Goal: Task Accomplishment & Management: Contribute content

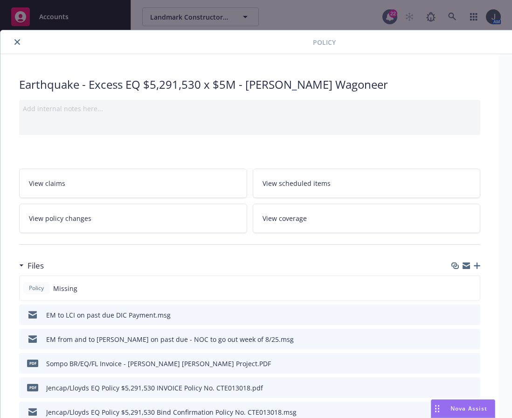
click at [99, 44] on div at bounding box center [158, 41] width 309 height 11
click at [20, 42] on button "close" at bounding box center [17, 41] width 11 height 11
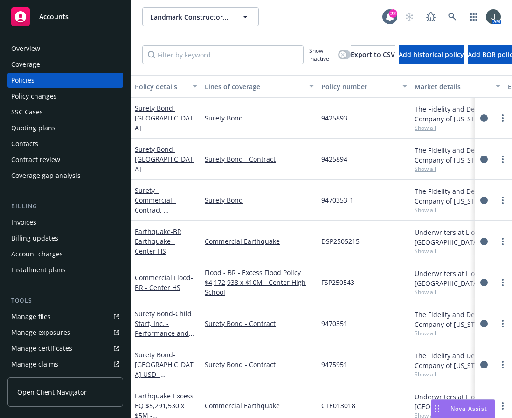
click at [62, 17] on span "Accounts" at bounding box center [53, 16] width 29 height 7
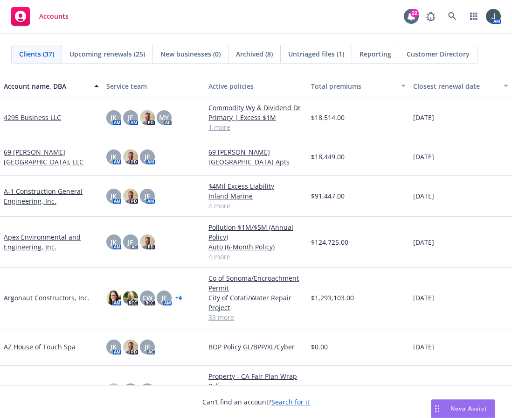
click at [49, 195] on link "A-1 Construction General Engineering, Inc." at bounding box center [51, 196] width 95 height 20
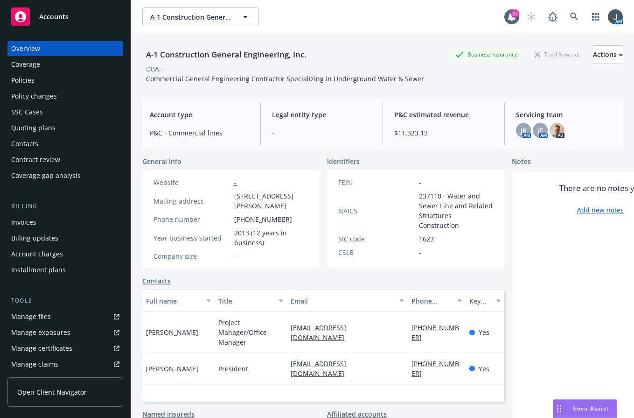
click at [21, 75] on div "Policies" at bounding box center [22, 80] width 23 height 15
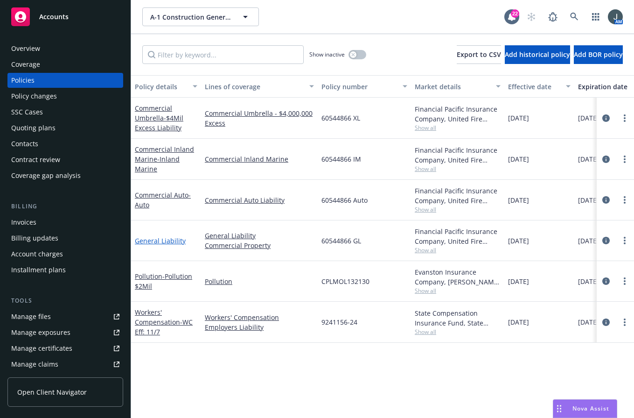
click at [168, 240] on link "General Liability" at bounding box center [160, 240] width 51 height 9
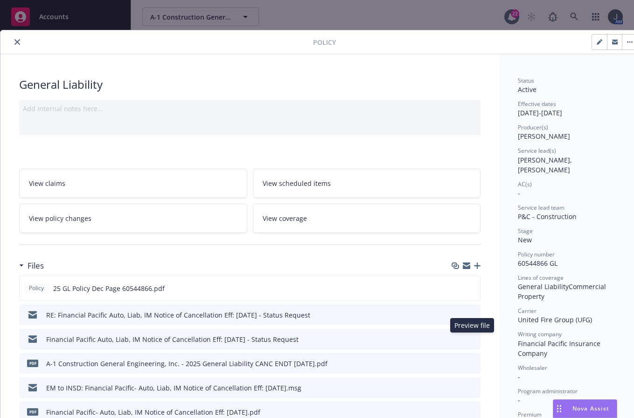
click at [471, 340] on icon "preview file" at bounding box center [472, 338] width 8 height 7
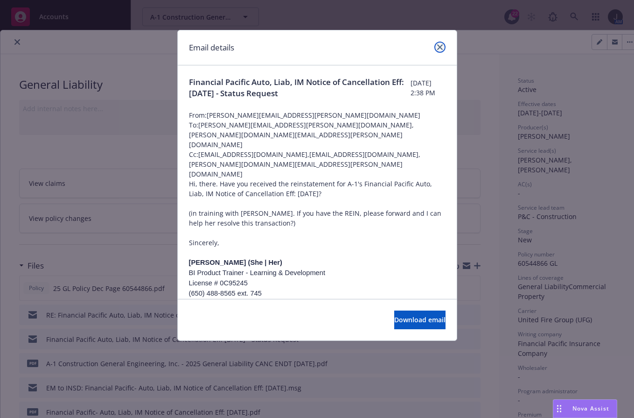
click at [436, 45] on link "close" at bounding box center [439, 47] width 11 height 11
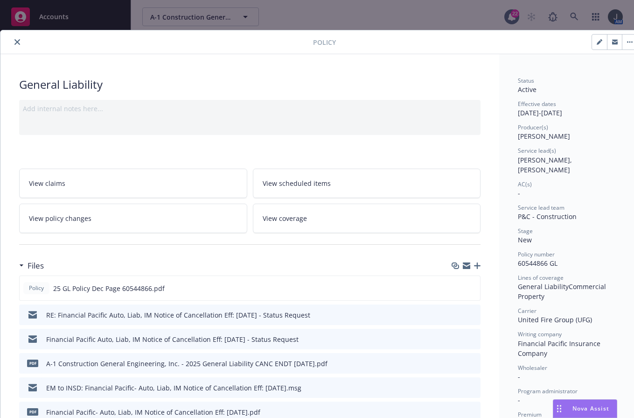
click at [472, 314] on icon "preview file" at bounding box center [472, 314] width 8 height 7
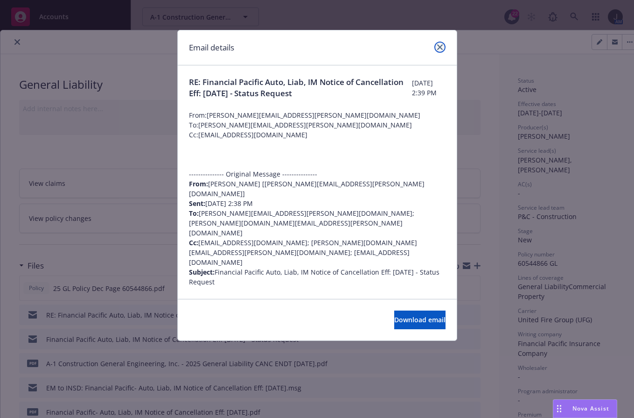
click at [436, 47] on link "close" at bounding box center [439, 47] width 11 height 11
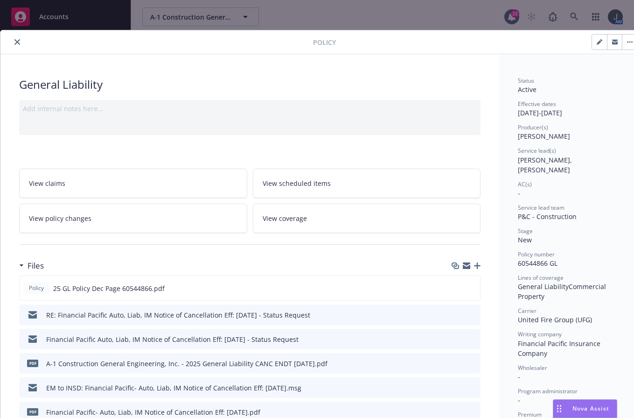
click at [474, 390] on button at bounding box center [472, 388] width 8 height 10
click at [474, 386] on icon "preview file" at bounding box center [472, 387] width 8 height 7
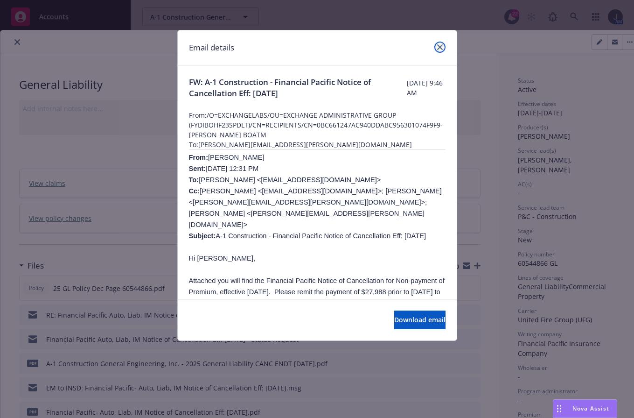
click at [438, 48] on icon "close" at bounding box center [440, 47] width 6 height 6
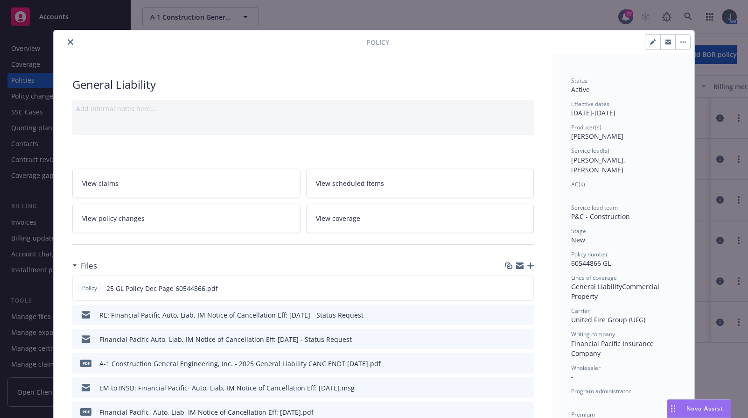
click at [274, 251] on div at bounding box center [302, 244] width 461 height 23
click at [512, 265] on icon "button" at bounding box center [530, 265] width 7 height 7
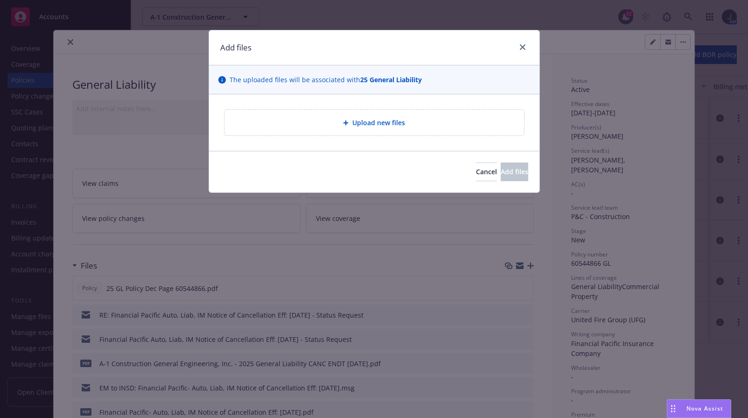
type textarea "x"
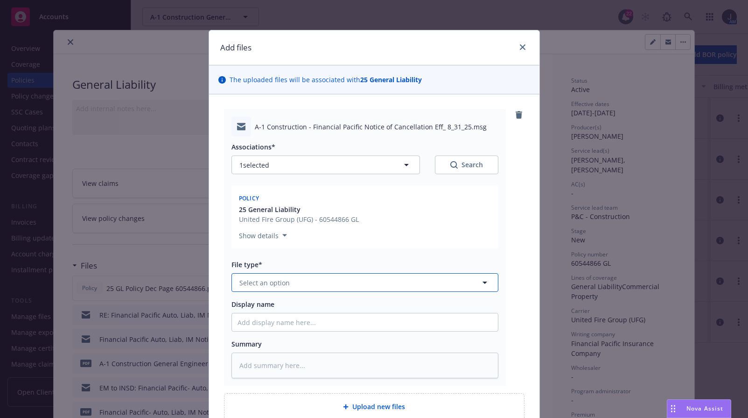
click at [280, 288] on button "Select an option" at bounding box center [364, 282] width 267 height 19
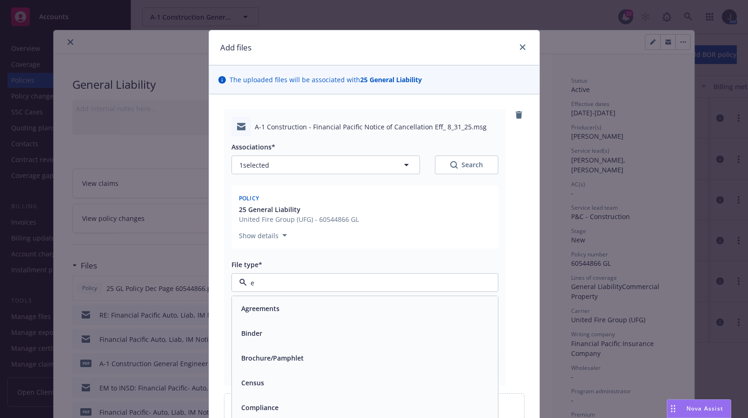
type input "em"
click at [269, 327] on div "Email" at bounding box center [364, 333] width 255 height 14
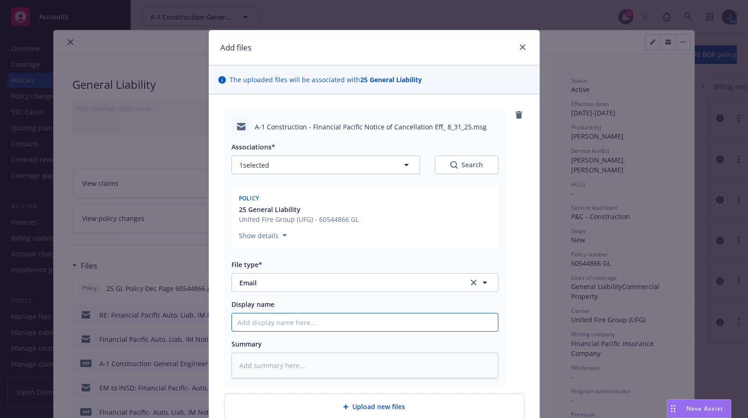
click at [269, 319] on input "Display name" at bounding box center [365, 322] width 266 height 18
type textarea "x"
type input "E"
type textarea "x"
type input "EM"
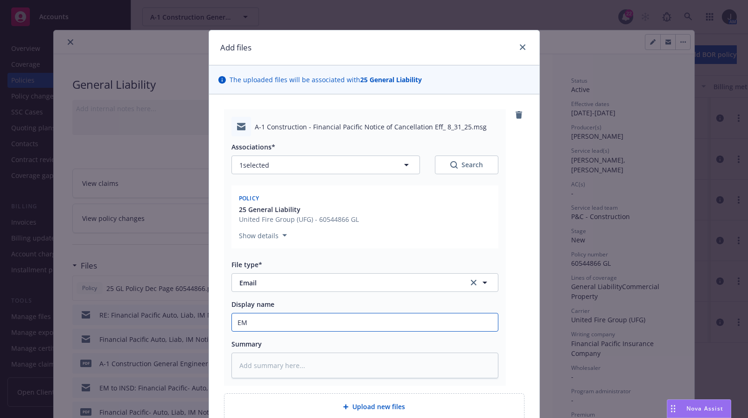
type textarea "x"
type input "EM"
type textarea "x"
type input "EM t"
type textarea "x"
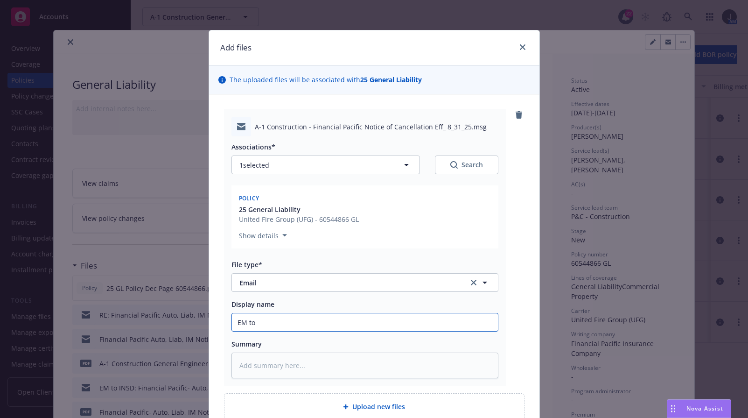
type input "EM to"
type textarea "x"
type input "EM to I"
type textarea "x"
type input "EM to In"
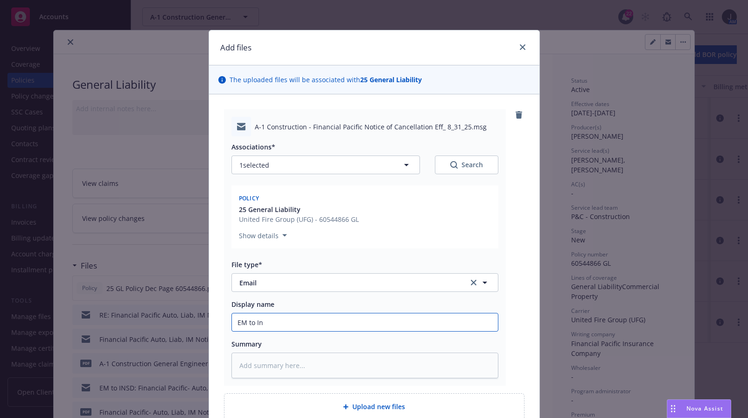
type textarea "x"
type input "EM to Ins"
type textarea "x"
type input "EM to [GEOGRAPHIC_DATA]"
type textarea "x"
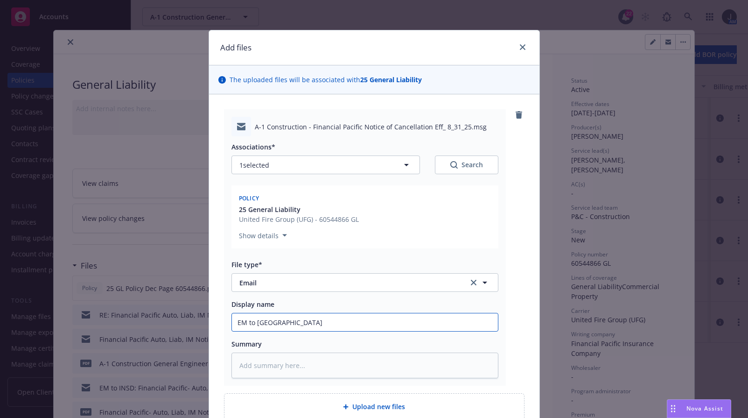
type input "EM to [GEOGRAPHIC_DATA]"
type textarea "x"
type input "EM to Insd f"
type textarea "x"
type input "EM to Insd fo"
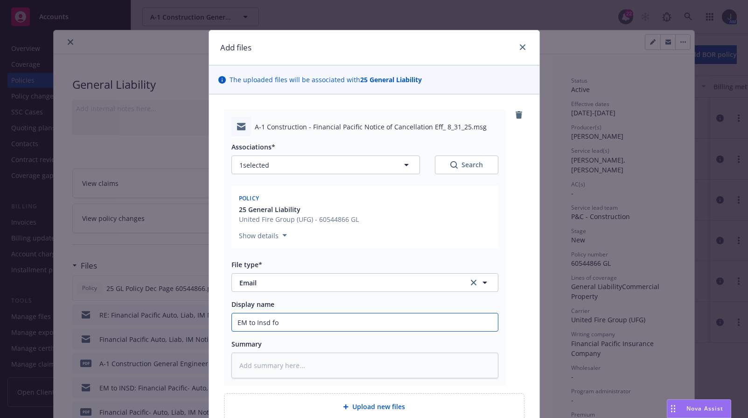
type textarea "x"
type input "EM to Insd fol"
type textarea "x"
type input "EM to Insd foll"
type textarea "x"
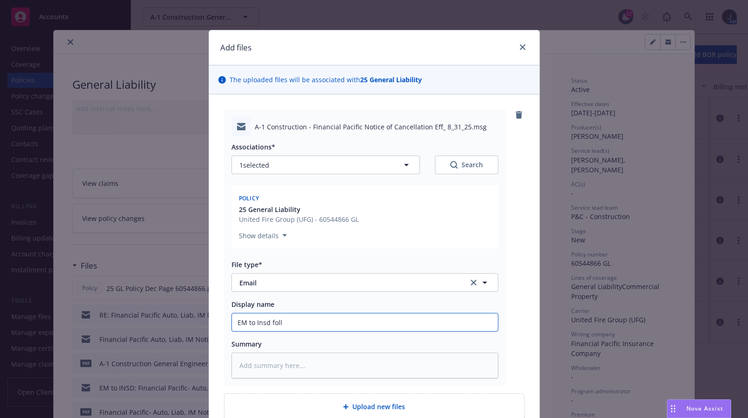
type input "EM to Insd fol"
type textarea "x"
type input "EM to Insd fo"
type textarea "x"
type input "EM to Insd f"
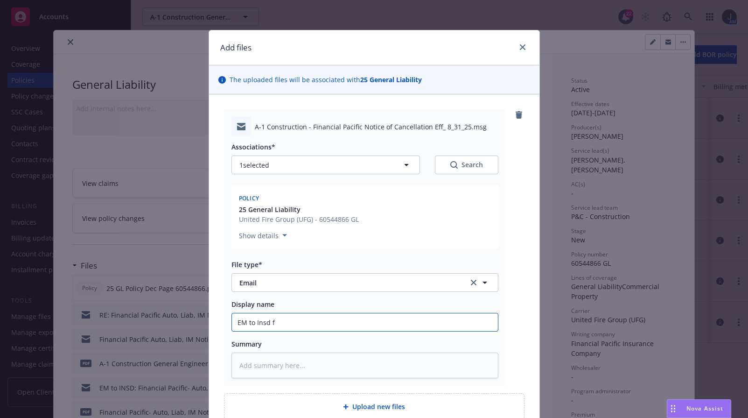
type textarea "x"
type input "EM to [GEOGRAPHIC_DATA]"
type textarea "x"
type input "EM to Insd -"
type textarea "x"
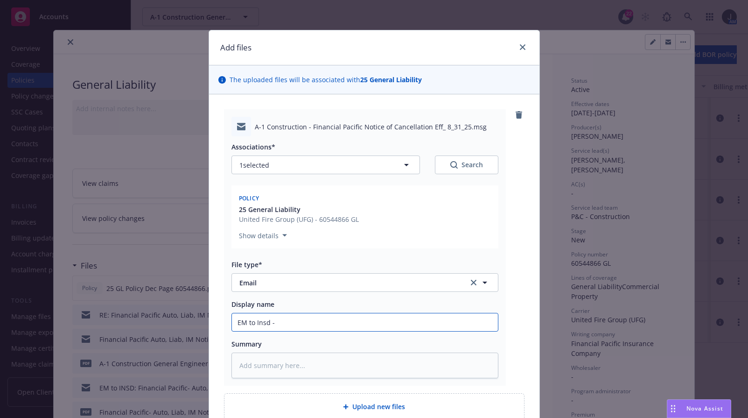
type input "EM to Insd -"
type textarea "x"
type input "EM to Insd -"
type textarea "x"
type input "EM to [GEOGRAPHIC_DATA]"
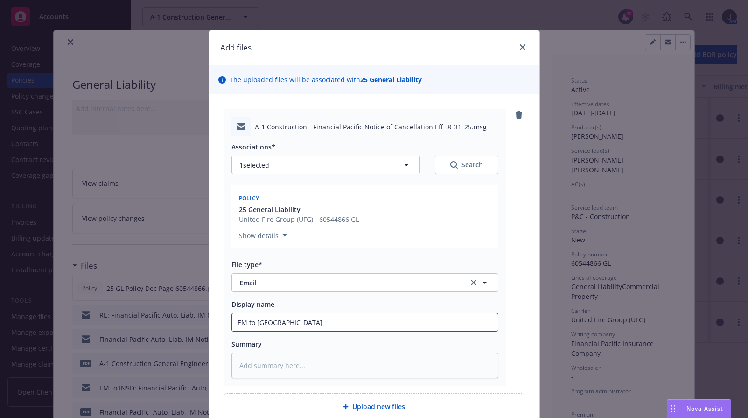
type textarea "x"
type input "EM to Insd 8"
type textarea "x"
type input "EM to Insd 8/"
type textarea "x"
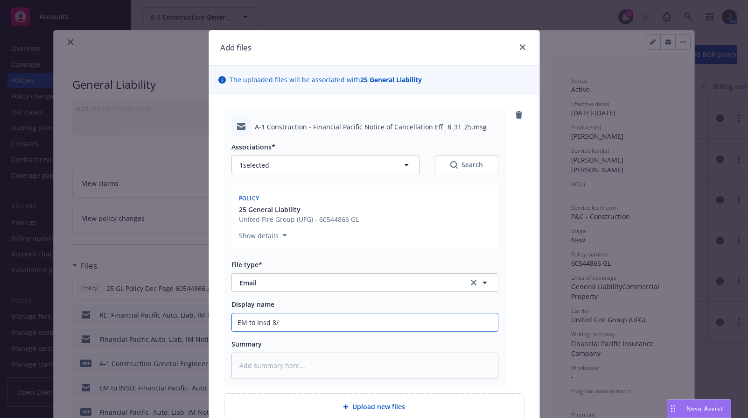
type input "EM to Insd 8/2"
type textarea "x"
type input "EM to Insd 8/22"
type textarea "x"
type input "EM to Insd 8/22/"
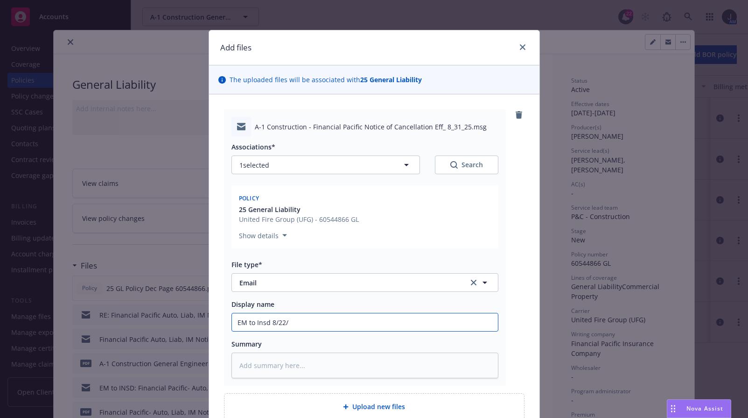
type textarea "x"
type input "EM to Insd 8/22/2"
type textarea "x"
type input "EM to Insd [DATE]"
type textarea "x"
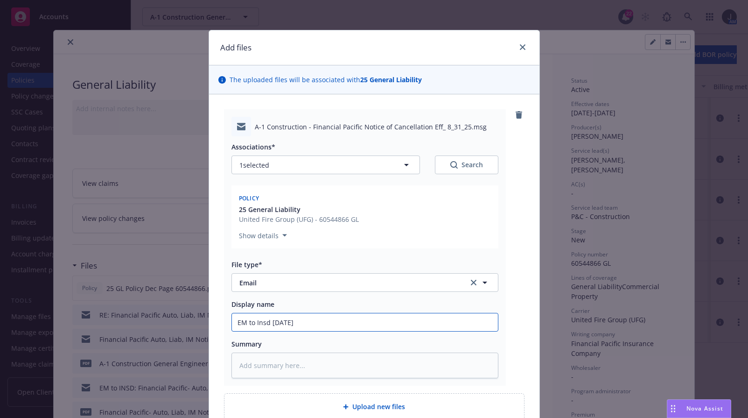
type input "EM to Insd [DATE]"
type textarea "x"
type input "EM to Insd [DATE] -"
type textarea "x"
type input "EM to Insd [DATE] -"
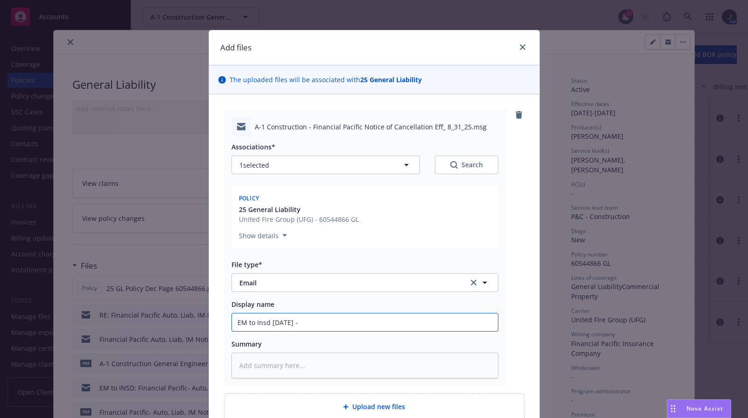
type textarea "x"
type input "EM to Insd [DATE] - F"
type textarea "x"
type input "EM to Insd [DATE] - Fo"
type textarea "x"
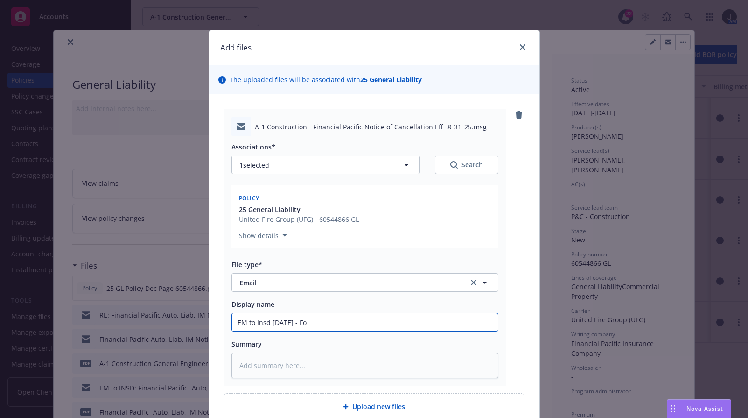
type input "EM to Insd [DATE] - Fol"
type textarea "x"
type input "EM to Insd [DATE] - Foll"
type textarea "x"
type input "EM to Insd [DATE] - Follo"
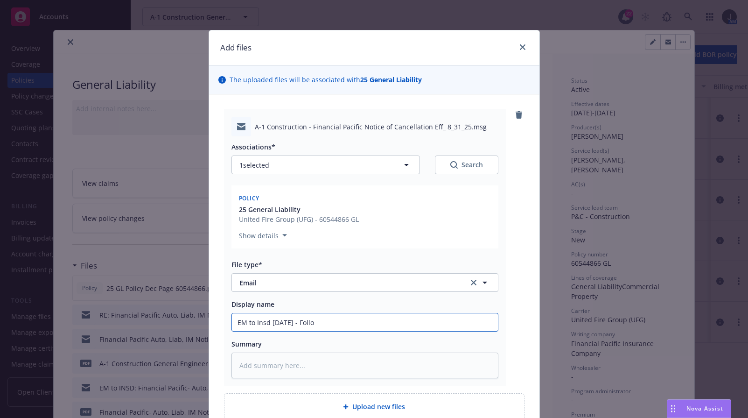
type textarea "x"
type input "EM to Insd [DATE] - Follow"
type textarea "x"
type input "EM to Insd [DATE] - Follow"
type textarea "x"
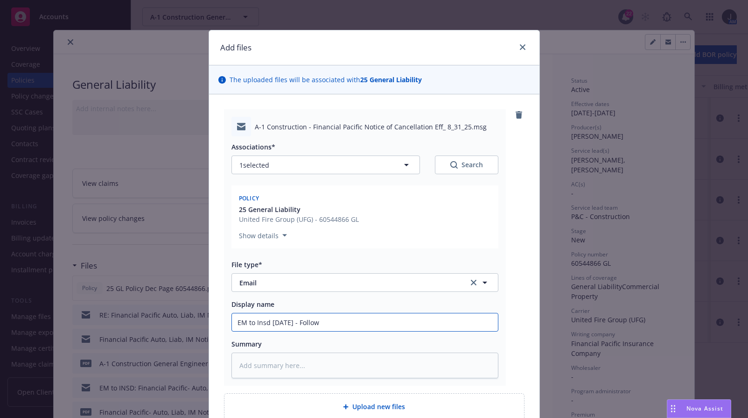
type input "EM to Insd [DATE] - Follow u"
type textarea "x"
type input "EM to Insd [DATE] - Follow up"
type textarea "x"
type input "EM to Insd [DATE] - Follow up"
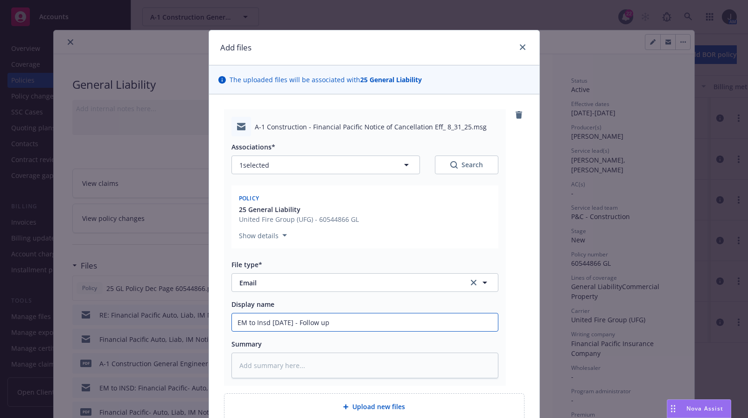
type textarea "x"
type input "EM to Insd [DATE] - Follow up o"
type textarea "x"
type input "EM to Insd [DATE] - Follow up on"
type textarea "x"
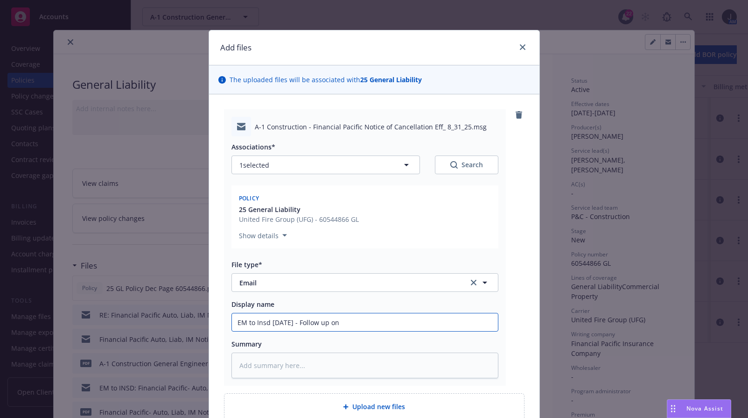
type input "EM to Insd [DATE] - Follow up on o"
type textarea "x"
type input "EM to Insd [DATE] - Follow up on ou"
type textarea "x"
type input "EM to Insd [DATE] - Follow up on out"
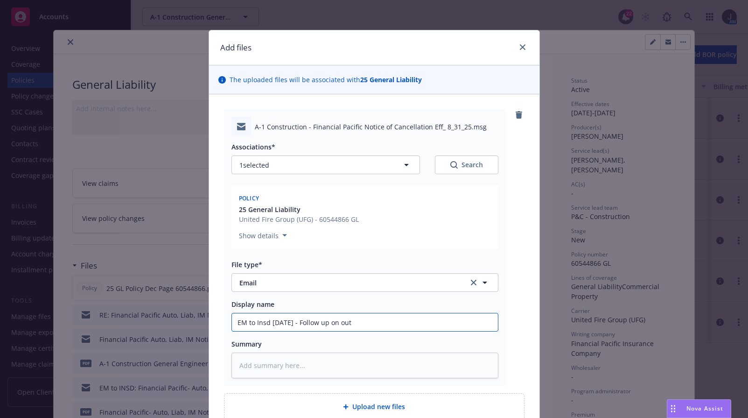
type textarea "x"
type input "EM to Insd [DATE] - Follow up on ou"
type textarea "x"
type input "EM to Insd [DATE] - Follow up on o"
type textarea "x"
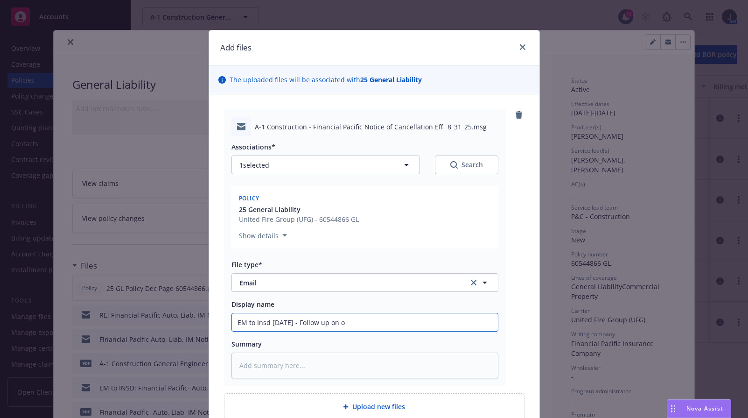
type input "EM to Insd [DATE] - Follow up on"
type textarea "x"
type input "EM to Insd [DATE] - Follow up on N"
type textarea "x"
type input "EM to Insd [DATE] - Follow up on NOC"
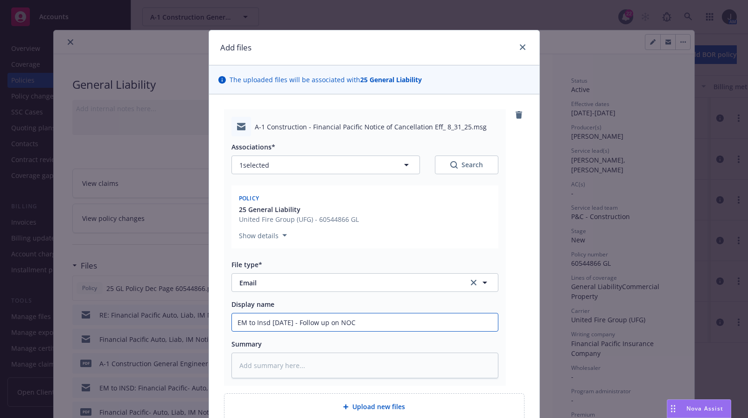
type textarea "x"
type input "EM to Insd [DATE] - Follow up on NOC/"
type textarea "x"
type input "EM to Insd [DATE] - Follow up on NOC/F"
type textarea "x"
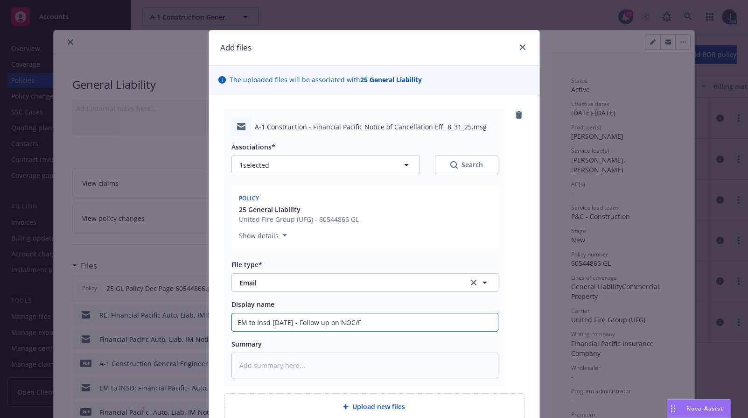
type input "EM to Insd [DATE] - Follow up on NOC/Fi"
type textarea "x"
type input "EM to Insd [DATE] - Follow up on NOC/Fin"
type textarea "x"
type input "EM to Insd [DATE] - Follow up on NOC/Fina"
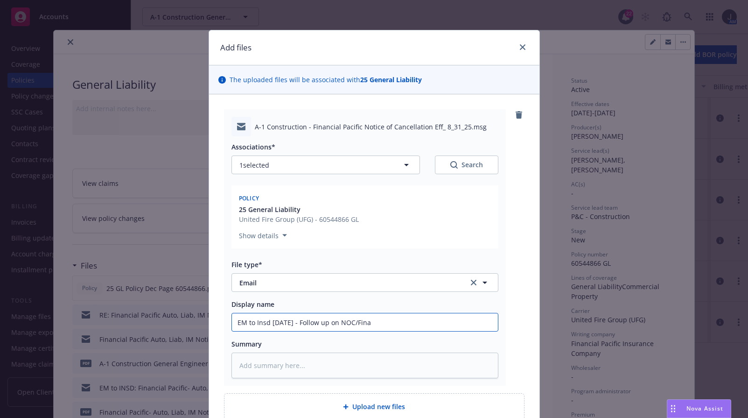
type textarea "x"
type input "EM to Insd [DATE] - Follow up on NOC/Financ"
type textarea "x"
type input "EM to Insd [DATE] - Follow up on NOC/[PERSON_NAME]"
type textarea "x"
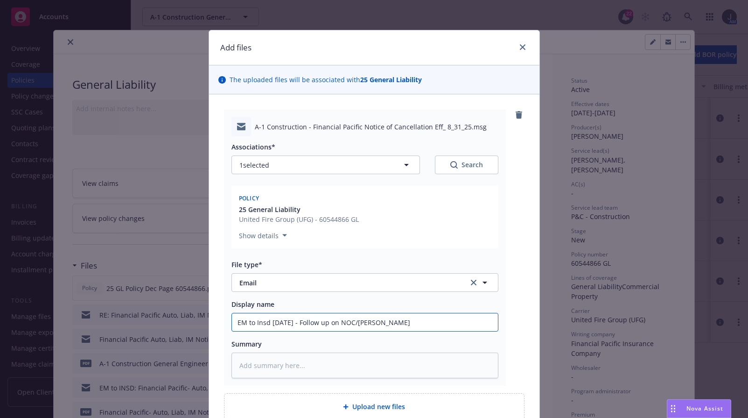
type input "EM to Insd [DATE] - Follow up on NOC/Financui"
type textarea "x"
type input "EM to Insd [DATE] - Follow up on NOC/[PERSON_NAME]"
type textarea "x"
type input "EM to Insd [DATE] - Follow up on NOC/Financ"
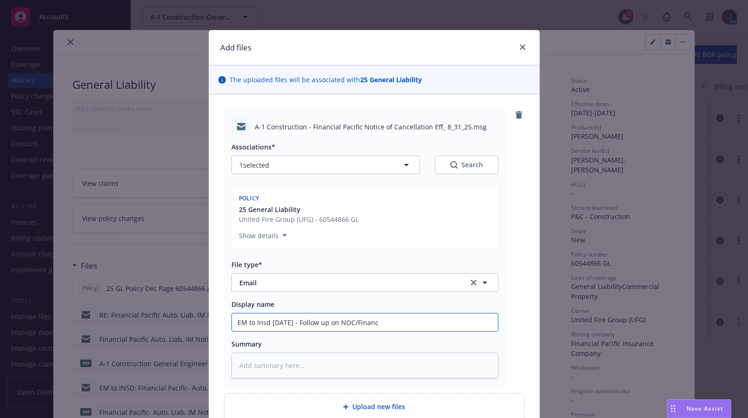
type textarea "x"
type input "EM to Insd [DATE] - Follow up on NOC/Financi"
type textarea "x"
type input "EM to Insd [DATE] - Follow up on NOC/Financia"
type textarea "x"
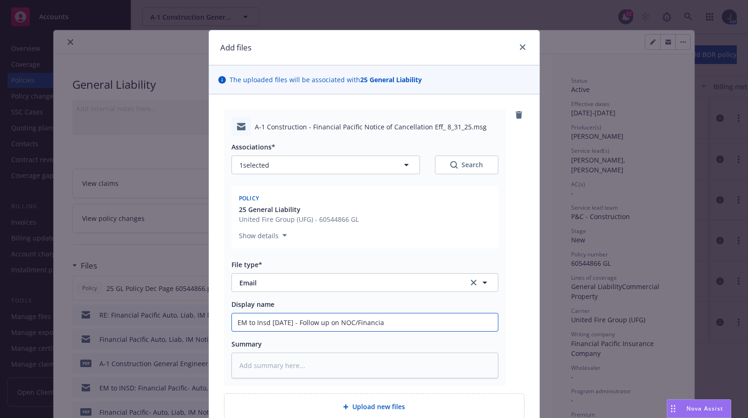
type input "EM to Insd [DATE] - Follow up on NOC/Financial"
type textarea "x"
type input "EM to Insd [DATE] - Follow up on NOC/Financial"
type textarea "x"
type input "EM to Insd [DATE] - Follow up on NOC/Financial P"
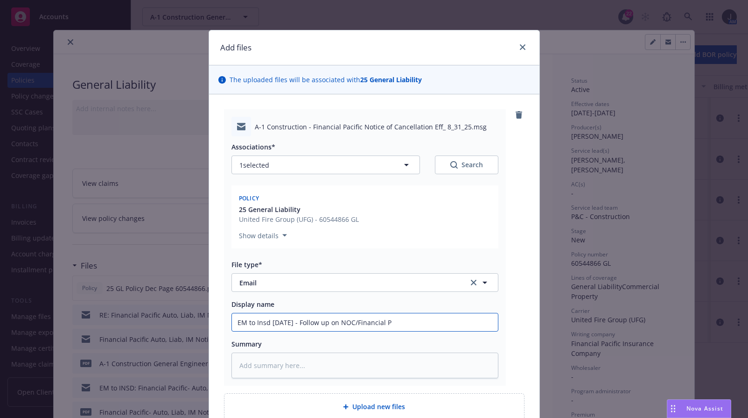
type textarea "x"
type input "EM to Insd [DATE] - Follow up on NOC/Financial Pa"
type textarea "x"
type input "EM to Insd [DATE] - Follow up on NOC/Financial Pac"
type textarea "x"
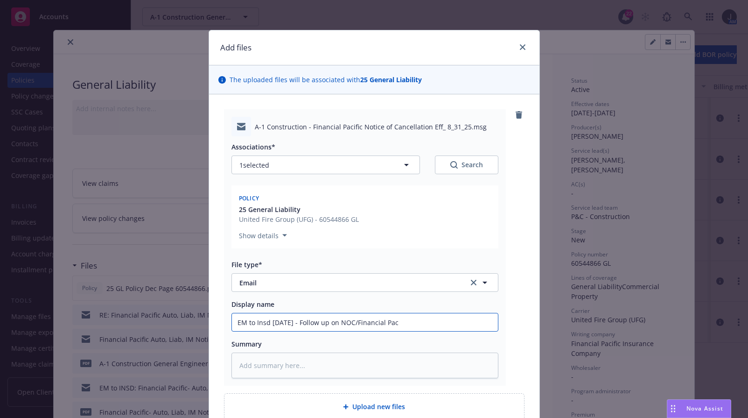
type input "EM to Insd [DATE] - Follow up on NOC/Financial Paci"
type textarea "x"
type input "EM to Insd [DATE] - Follow up on NOC/Financial Pacif"
type textarea "x"
type input "EM to Insd [DATE] - Follow up on NOC/Financial Pacifi"
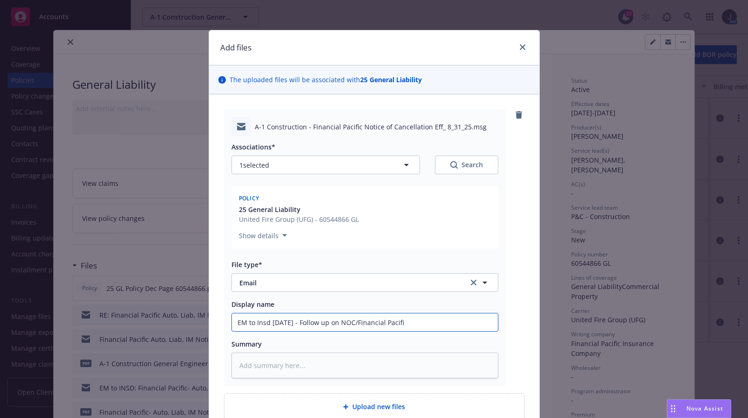
type textarea "x"
type input "EM to Insd [DATE] - Follow up on NOC/Financial Pacific"
type textarea "x"
type input "EM to Insd [DATE] - Follow up on NOC/Financial Pacific"
type textarea "x"
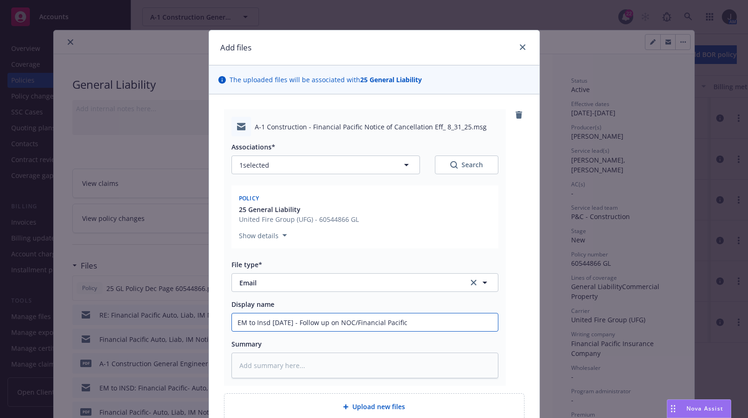
type input "EM to Insd [DATE] - Follow up on NOC/Financial Pacific P"
type textarea "x"
type input "EM to Insd [DATE] - Follow up on NOC/Financial Pacific Pa"
type textarea "x"
type input "EM to Insd [DATE] - Follow up on NOC/Financial Pacific Pay"
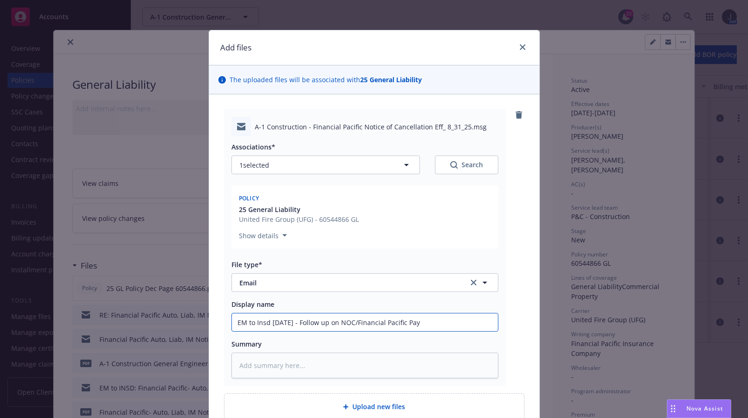
type textarea "x"
type input "EM to Insd [DATE] - Follow up on NOC/Financial Pacific Paym"
type textarea "x"
type input "EM to Insd [DATE] - Follow up on NOC/Financial Pacific Payme"
type textarea "x"
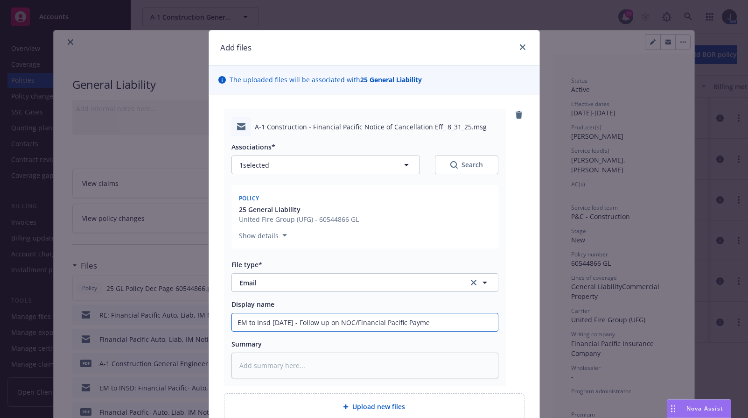
type input "EM to Insd [DATE] - Follow up on NOC/Financial Pacific Paymen"
type textarea "x"
drag, startPoint x: 463, startPoint y: 326, endPoint x: 174, endPoint y: 326, distance: 288.8
click at [174, 326] on div "Add files The uploaded files will be associated with 25 General Liability A-1 C…" at bounding box center [374, 209] width 748 height 418
type input "EM to Insd [DATE] - Follow up on NOC/Financial Pacific Payment"
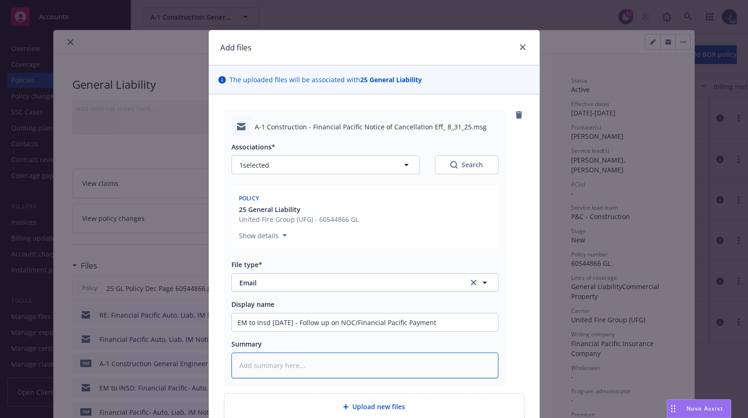
click at [293, 367] on textarea at bounding box center [364, 365] width 267 height 26
paste textarea "EM to Insd [DATE] - Follow up on NOC/Financial Pacific Payment"
type textarea "x"
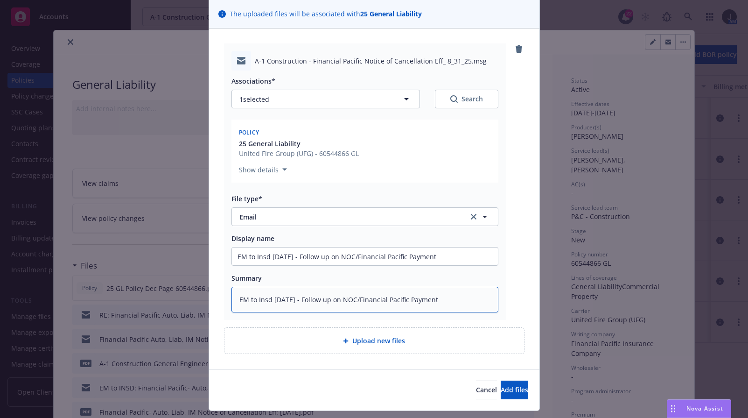
scroll to position [89, 0]
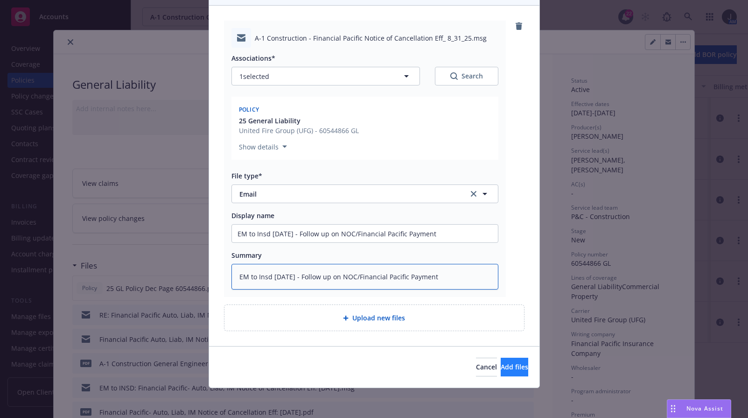
type textarea "EM to Insd [DATE] - Follow up on NOC/Financial Pacific Payment"
click at [501, 368] on span "Add files" at bounding box center [515, 366] width 28 height 9
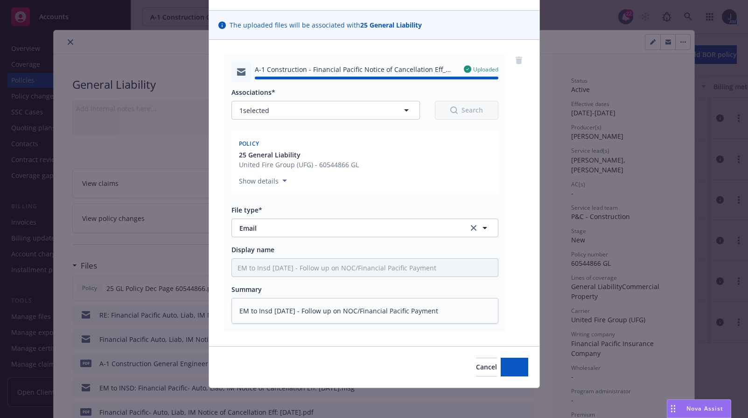
type textarea "x"
